Goal: Information Seeking & Learning: Compare options

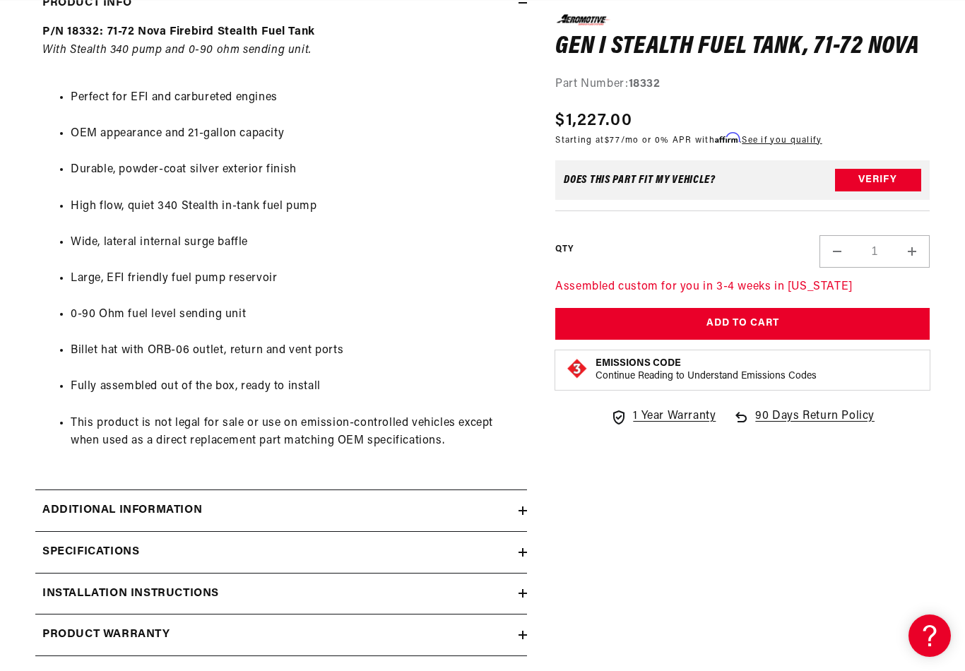
click at [73, 502] on h2 "Additional information" at bounding box center [122, 511] width 160 height 18
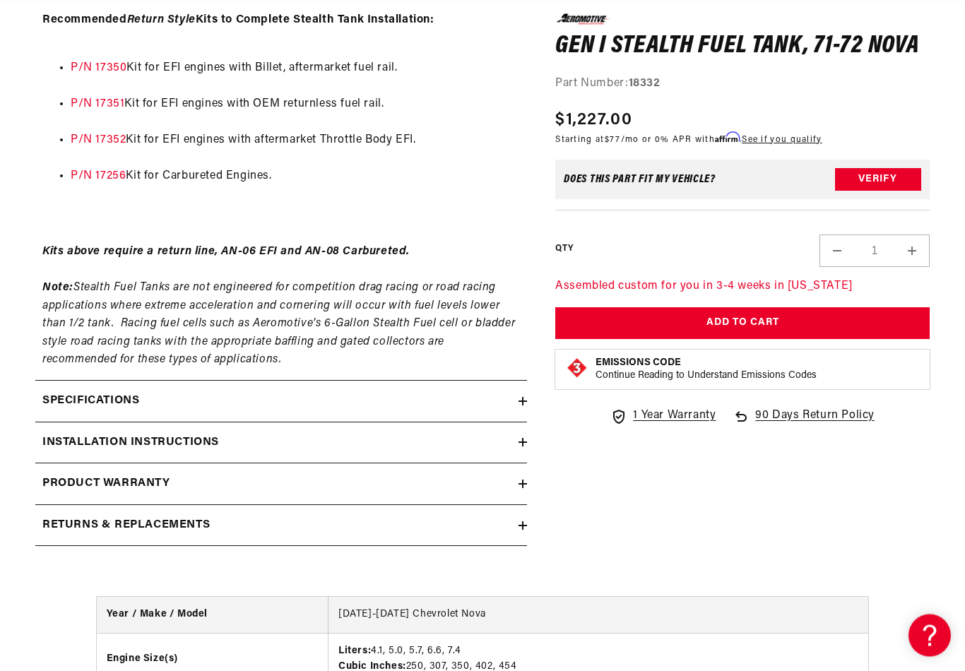
scroll to position [2156, 0]
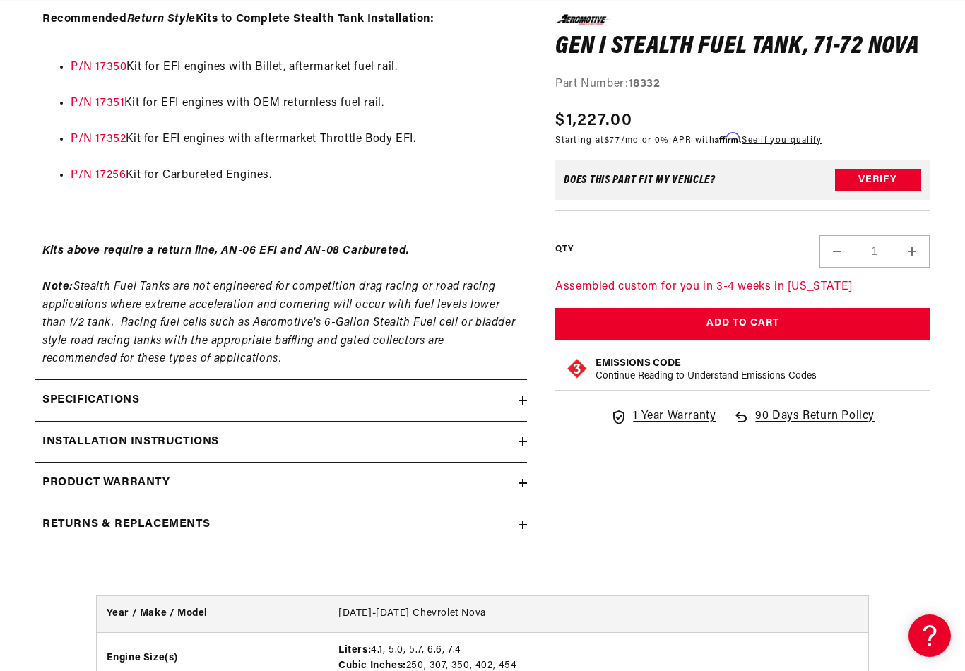
click at [71, 392] on h2 "Specifications" at bounding box center [90, 401] width 97 height 18
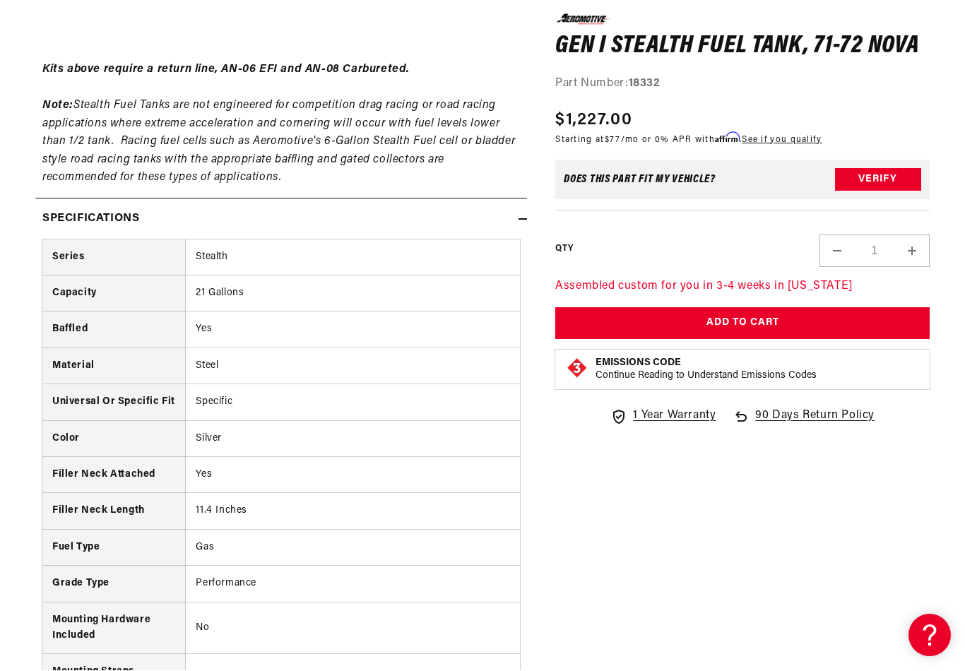
scroll to position [0, 0]
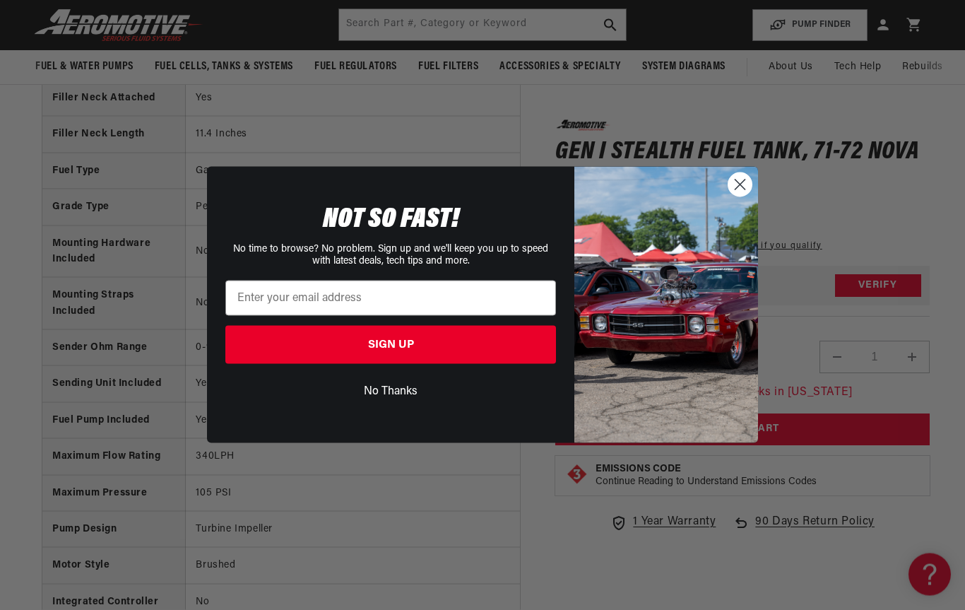
click at [747, 193] on circle "Close dialog" at bounding box center [740, 184] width 23 height 23
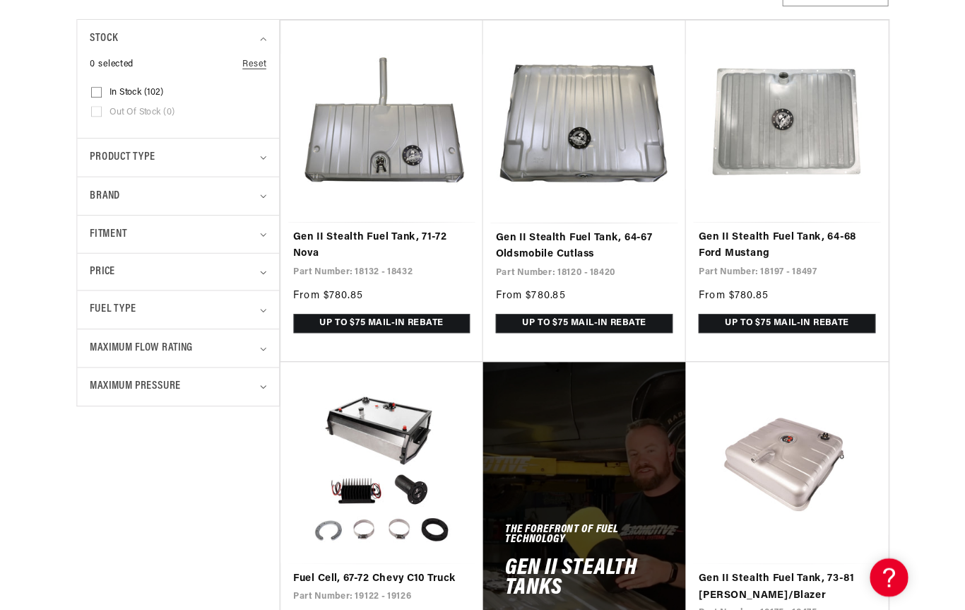
scroll to position [339, 0]
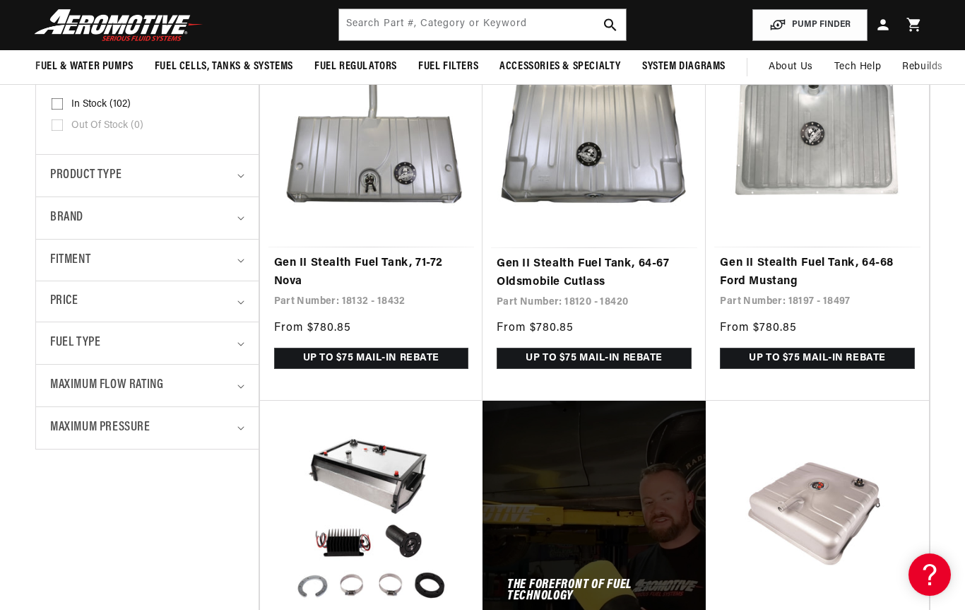
click at [323, 264] on link "Gen II Stealth Fuel Tank, 71-72 Nova" at bounding box center [371, 272] width 194 height 36
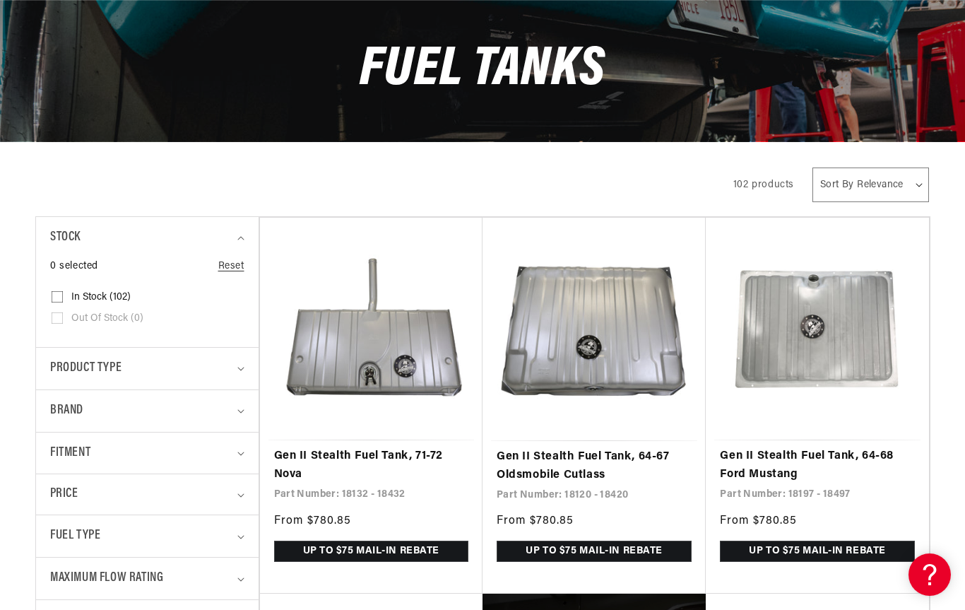
scroll to position [0, 236]
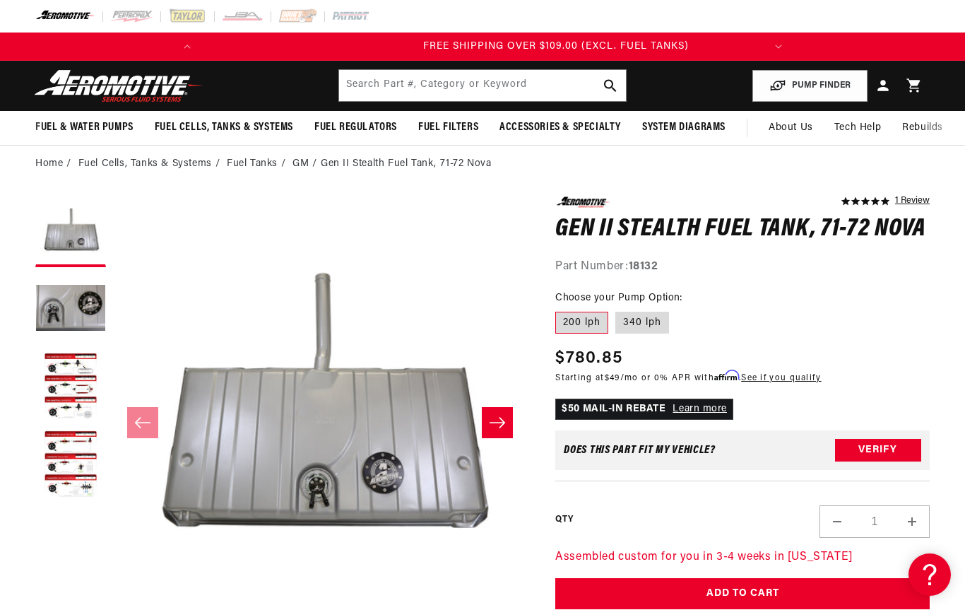
scroll to position [0, 559]
click at [504, 427] on icon "Slide right" at bounding box center [497, 423] width 17 height 14
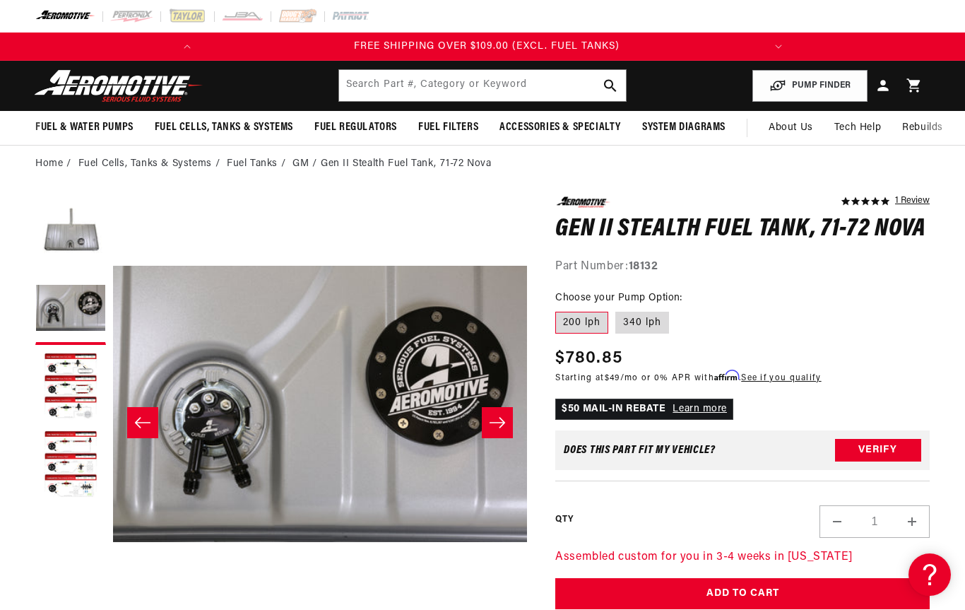
click at [496, 416] on icon "Slide right" at bounding box center [497, 423] width 17 height 14
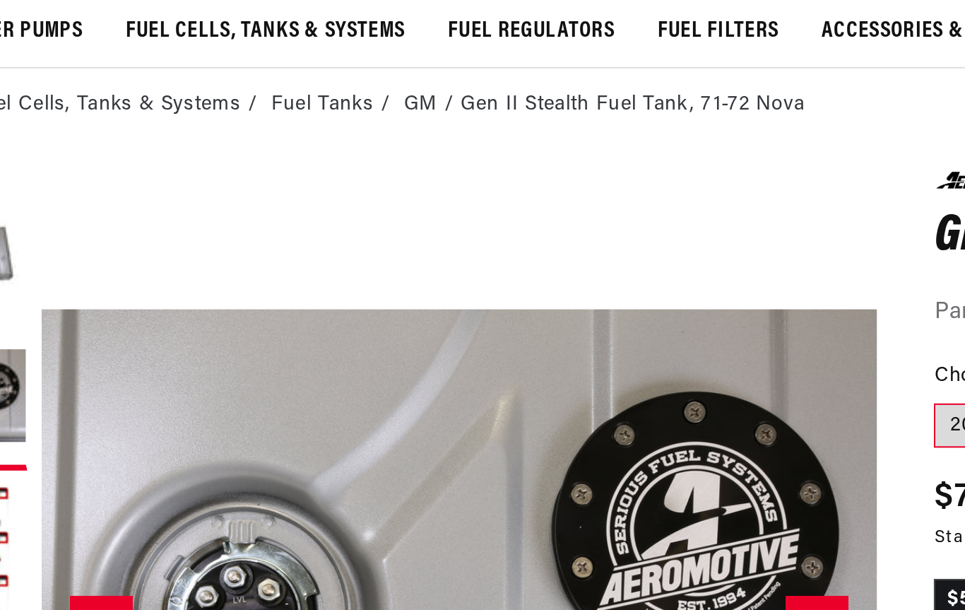
scroll to position [0, 0]
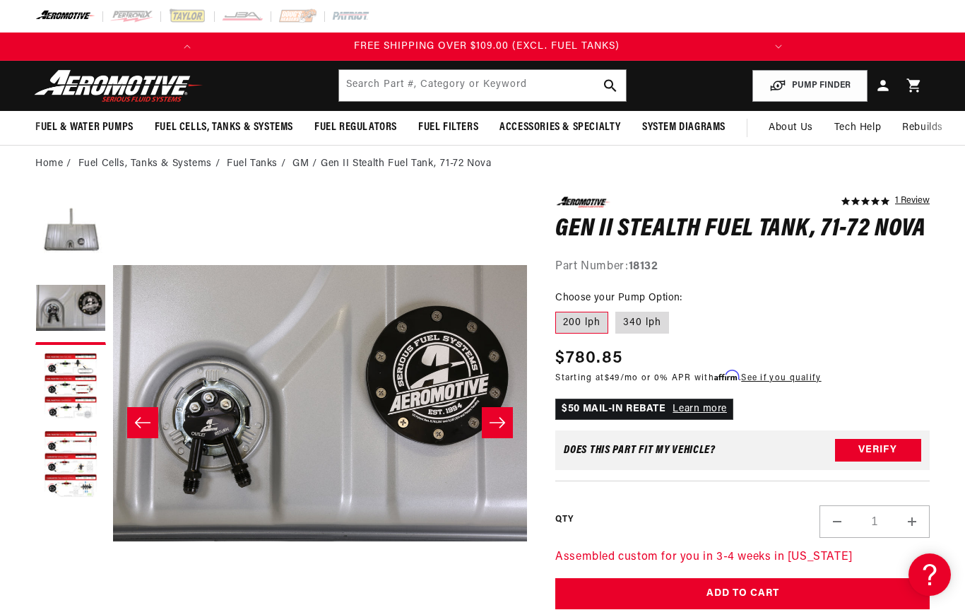
click at [65, 474] on button "Load image 4 in gallery view" at bounding box center [70, 465] width 71 height 71
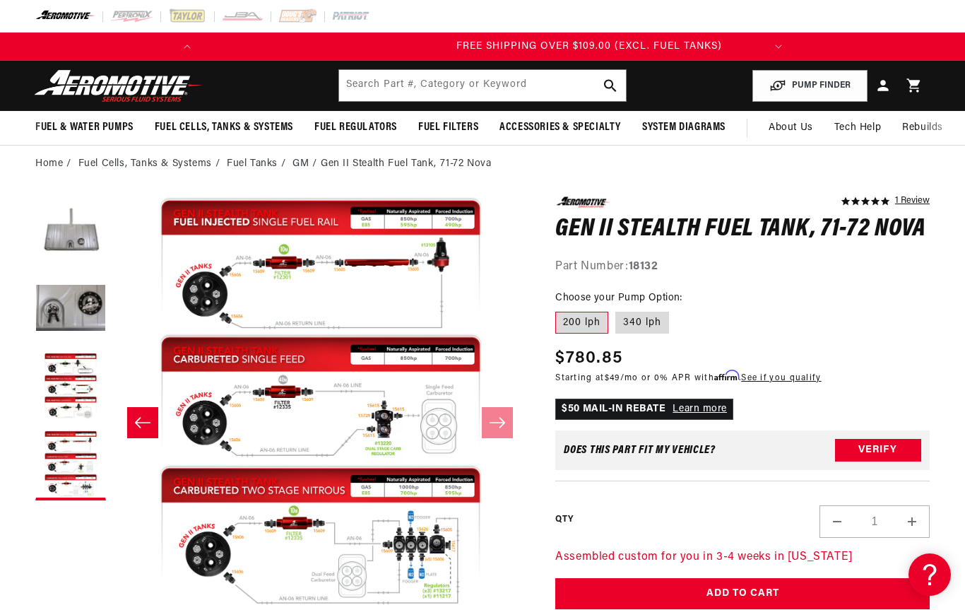
scroll to position [0, 559]
click at [62, 400] on button "Load image 3 in gallery view" at bounding box center [70, 387] width 71 height 71
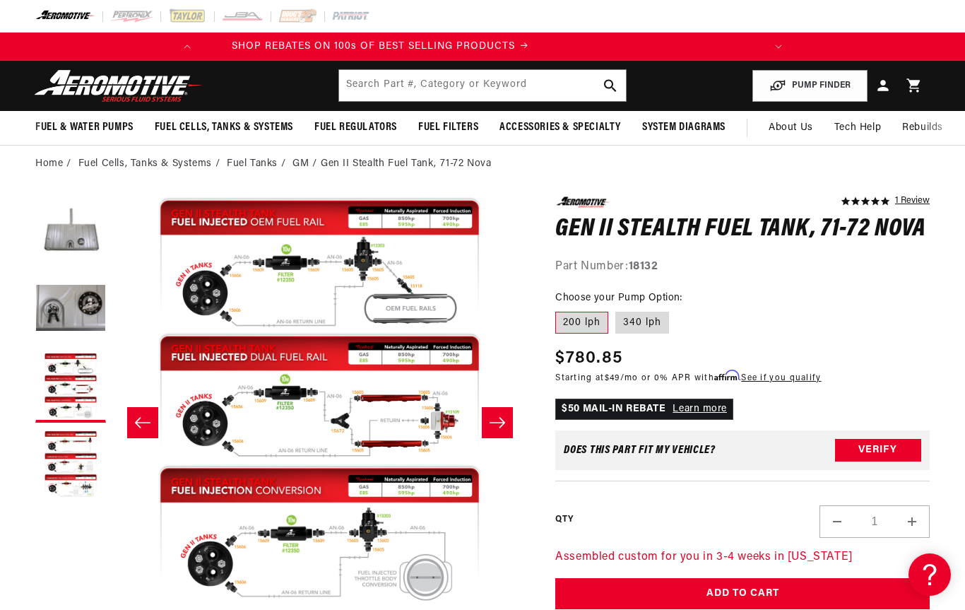
scroll to position [0, 0]
click at [73, 362] on button "Load image 3 in gallery view" at bounding box center [70, 387] width 71 height 71
click at [62, 363] on button "Load image 3 in gallery view" at bounding box center [70, 387] width 71 height 71
click at [67, 438] on button "Load image 4 in gallery view" at bounding box center [70, 465] width 71 height 71
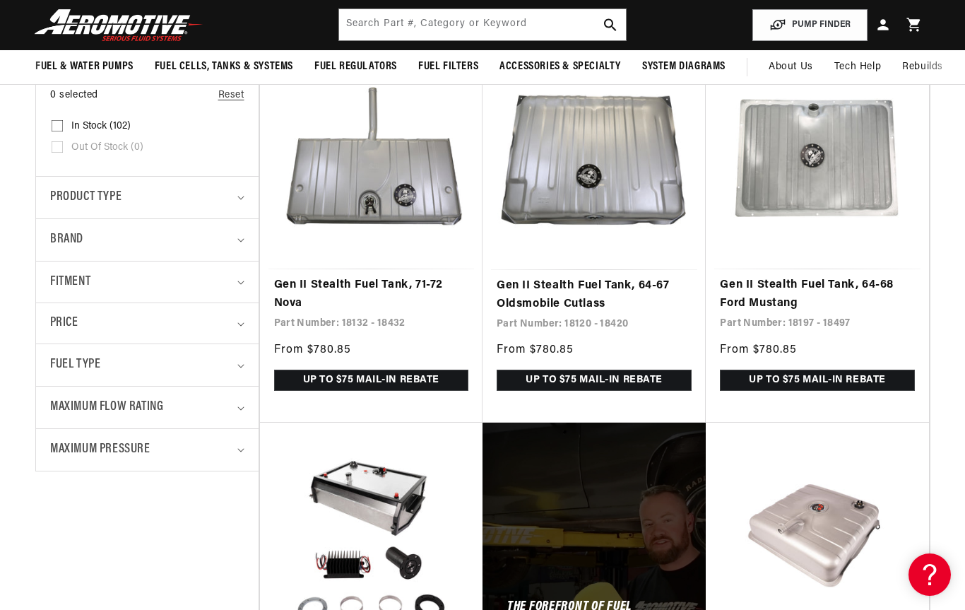
click at [319, 291] on link "Gen II Stealth Fuel Tank, 71-72 Nova" at bounding box center [371, 294] width 194 height 36
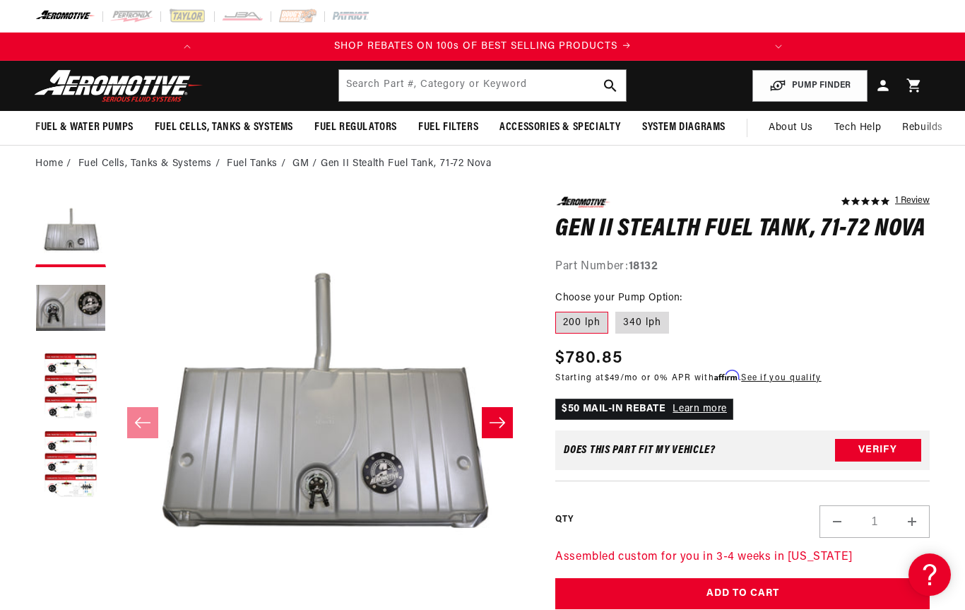
click at [649, 323] on label "340 lph" at bounding box center [643, 323] width 54 height 23
click at [616, 310] on input "340 lph" at bounding box center [616, 309] width 1 height 1
radio input "true"
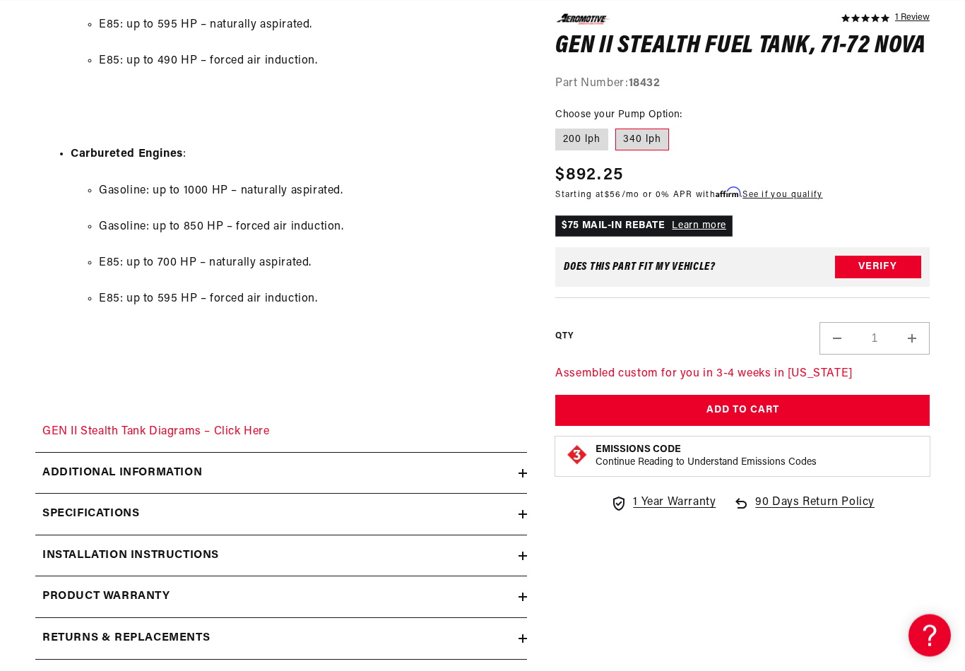
scroll to position [1816, 0]
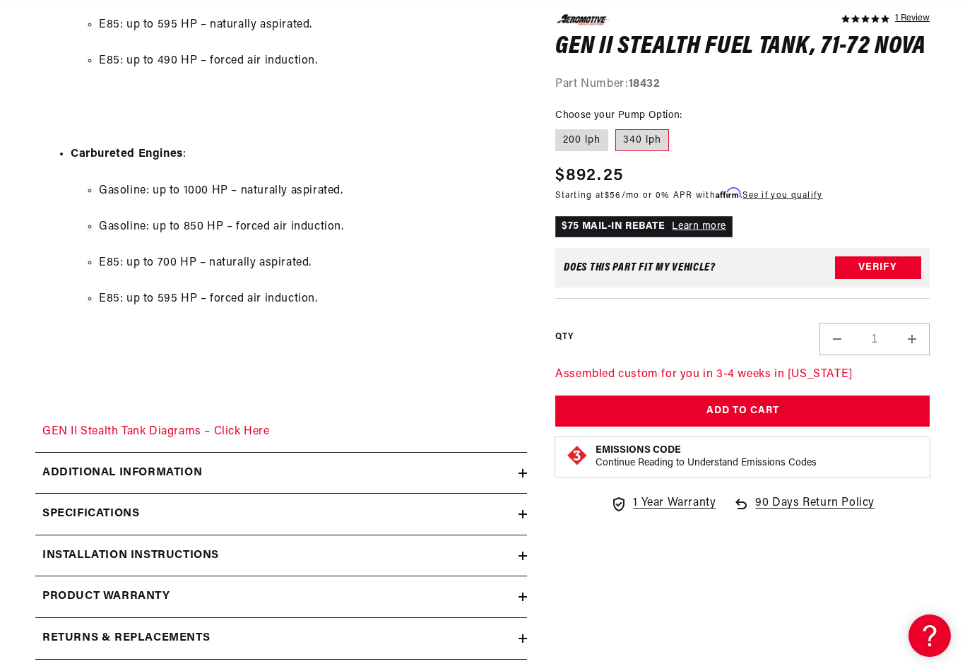
click at [64, 464] on h2 "Additional information" at bounding box center [122, 473] width 160 height 18
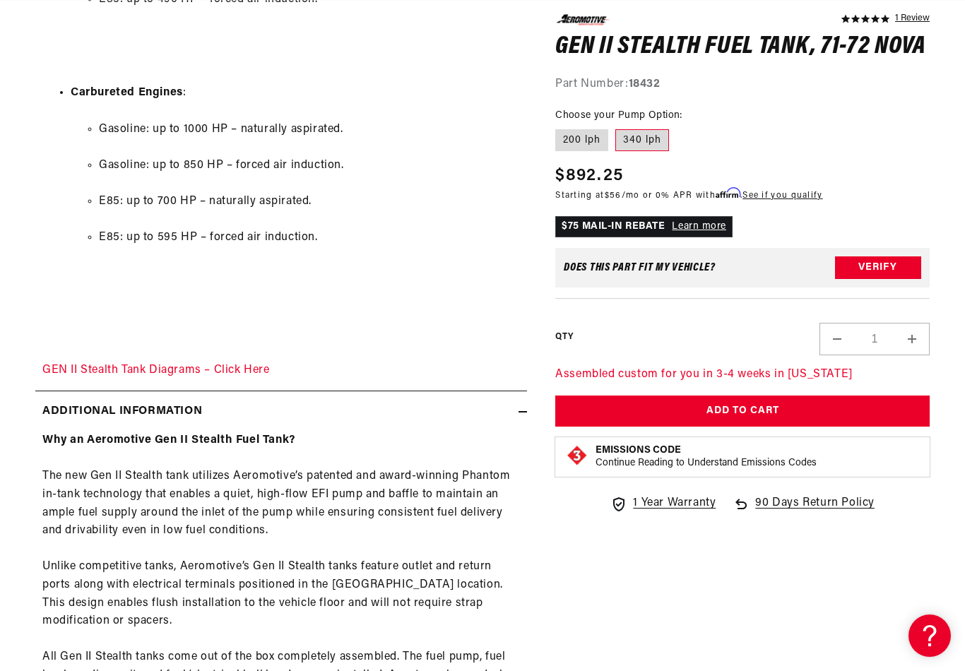
scroll to position [0, 0]
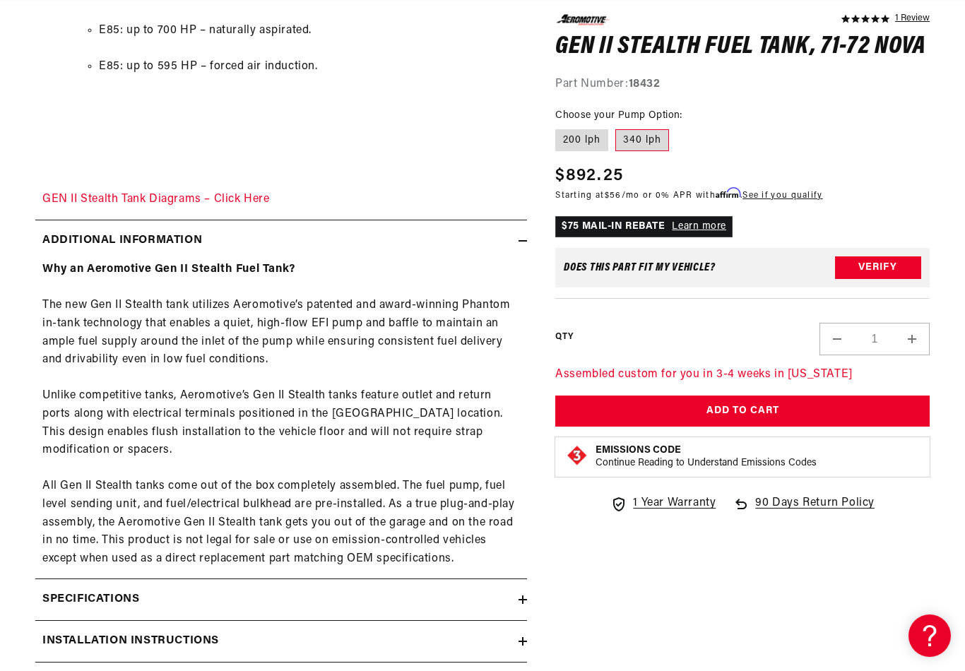
click at [90, 591] on h2 "Specifications" at bounding box center [90, 600] width 97 height 18
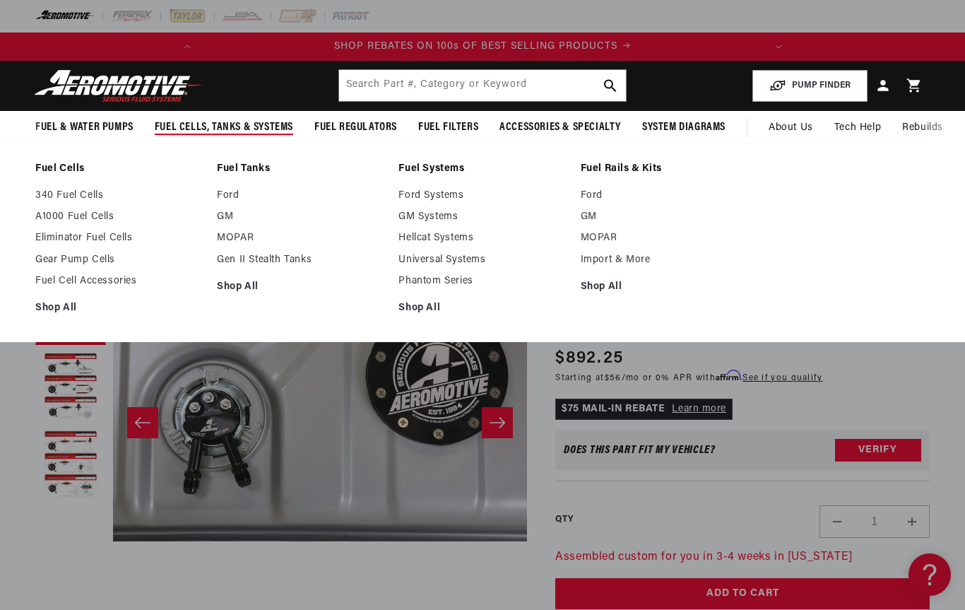
click at [231, 220] on link "GM" at bounding box center [300, 217] width 167 height 13
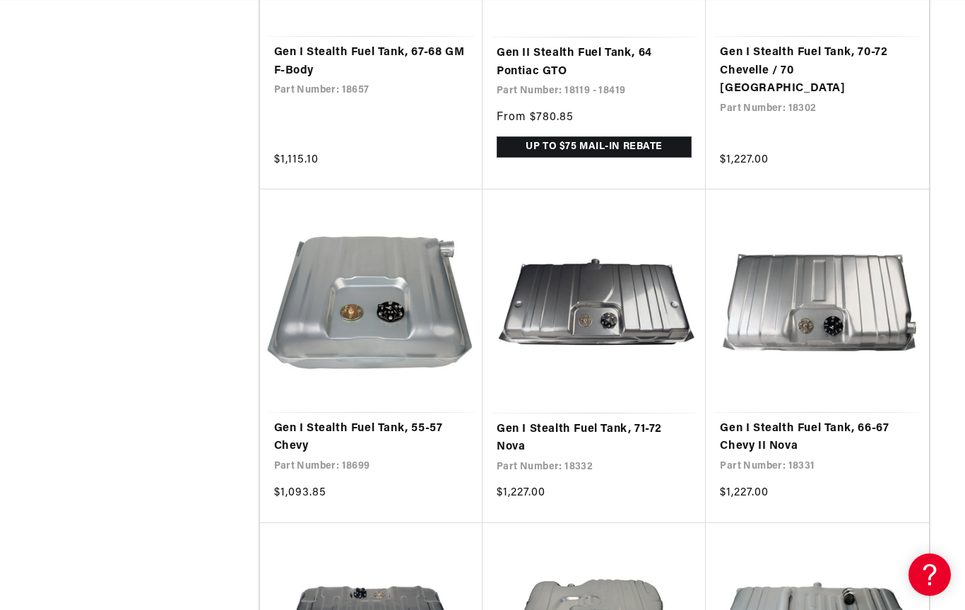
click at [539, 421] on link "Gen I Stealth Fuel Tank, 71-72 Nova" at bounding box center [594, 439] width 195 height 36
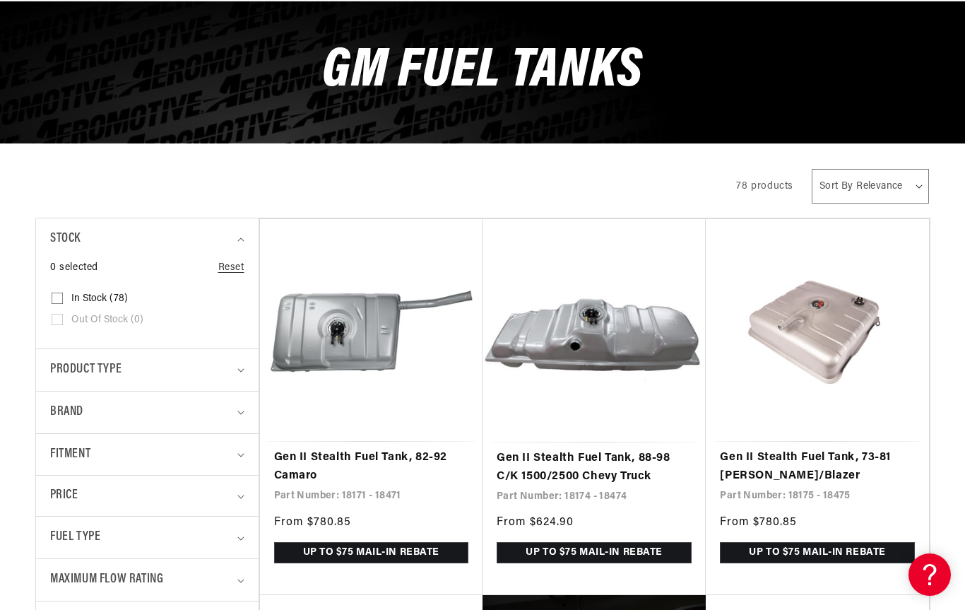
scroll to position [146, 0]
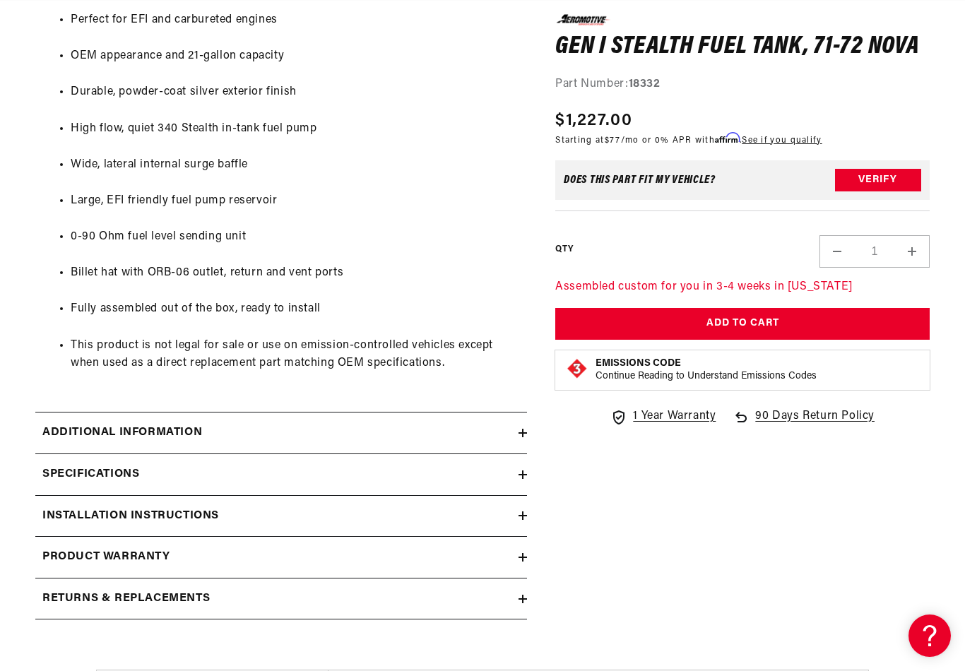
click at [63, 424] on h2 "Additional information" at bounding box center [122, 433] width 160 height 18
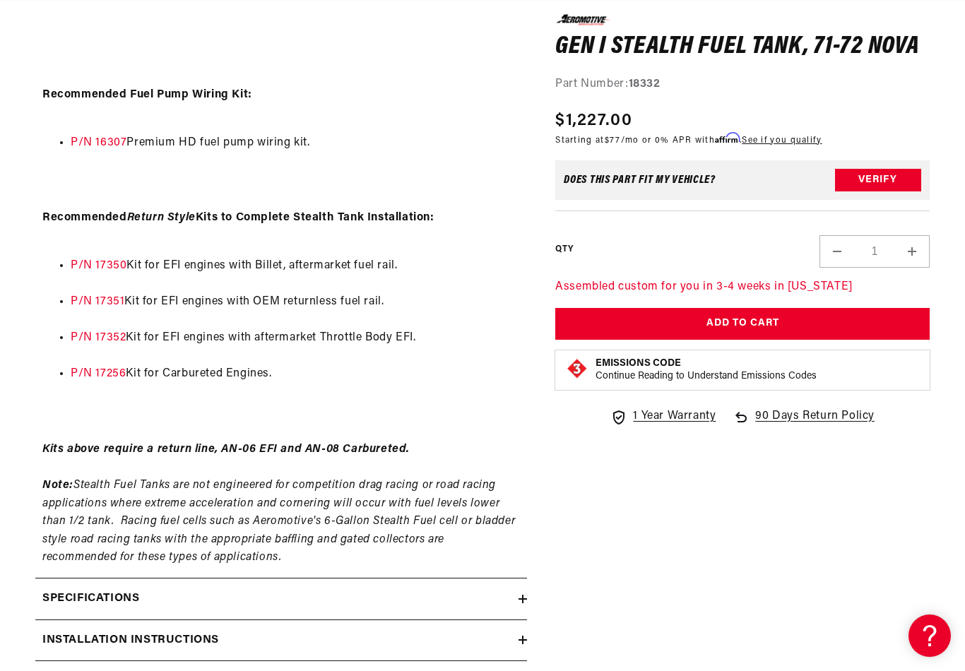
click at [81, 590] on h2 "Specifications" at bounding box center [90, 599] width 97 height 18
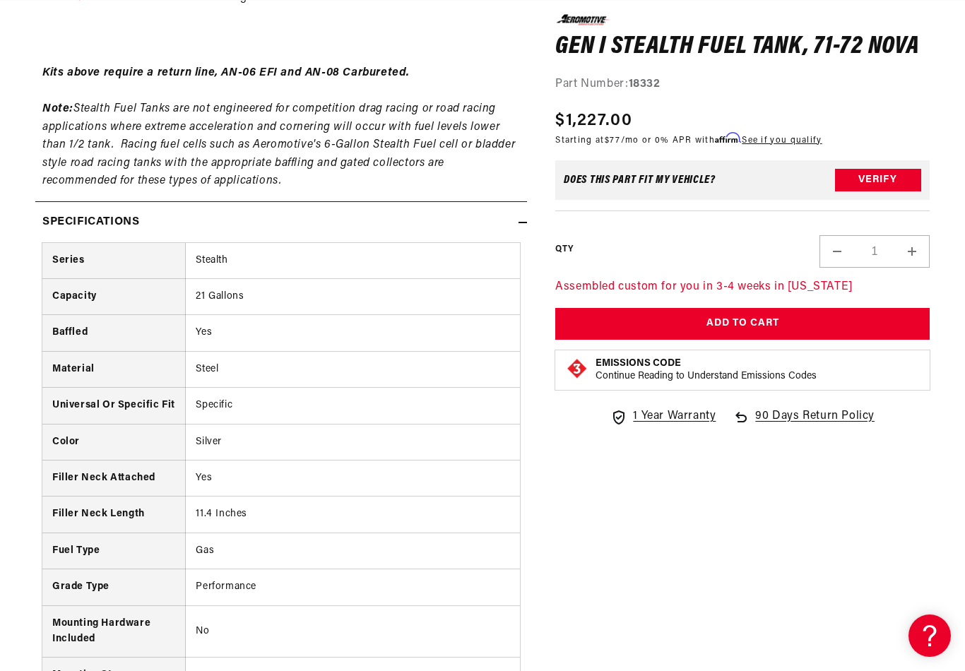
scroll to position [0, 322]
